Goal: Find specific page/section

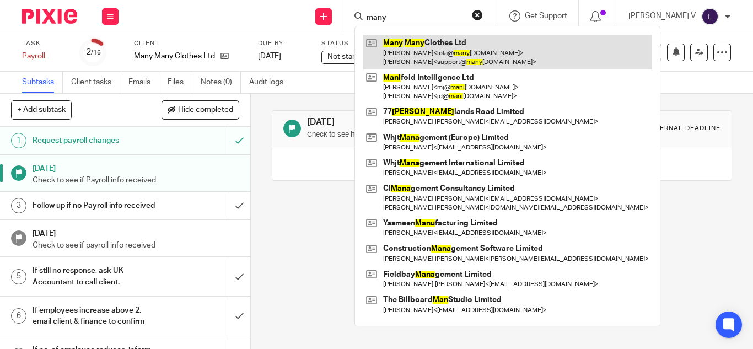
type input "many"
click at [433, 51] on link at bounding box center [507, 52] width 288 height 34
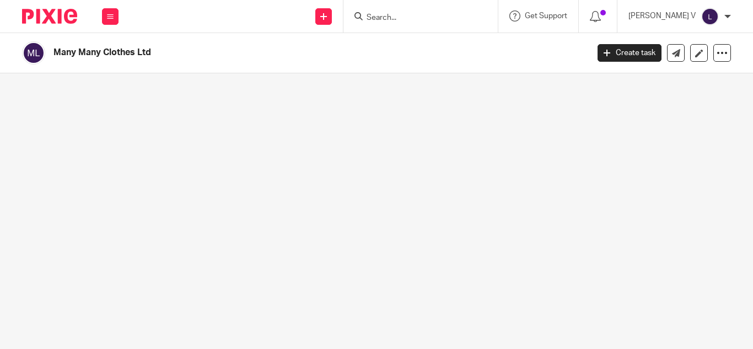
click at [429, 12] on form at bounding box center [424, 16] width 117 height 14
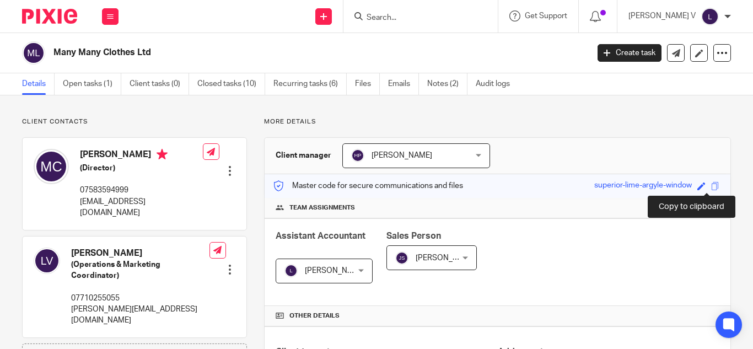
click at [711, 185] on span at bounding box center [715, 186] width 8 height 8
